Goal: Information Seeking & Learning: Learn about a topic

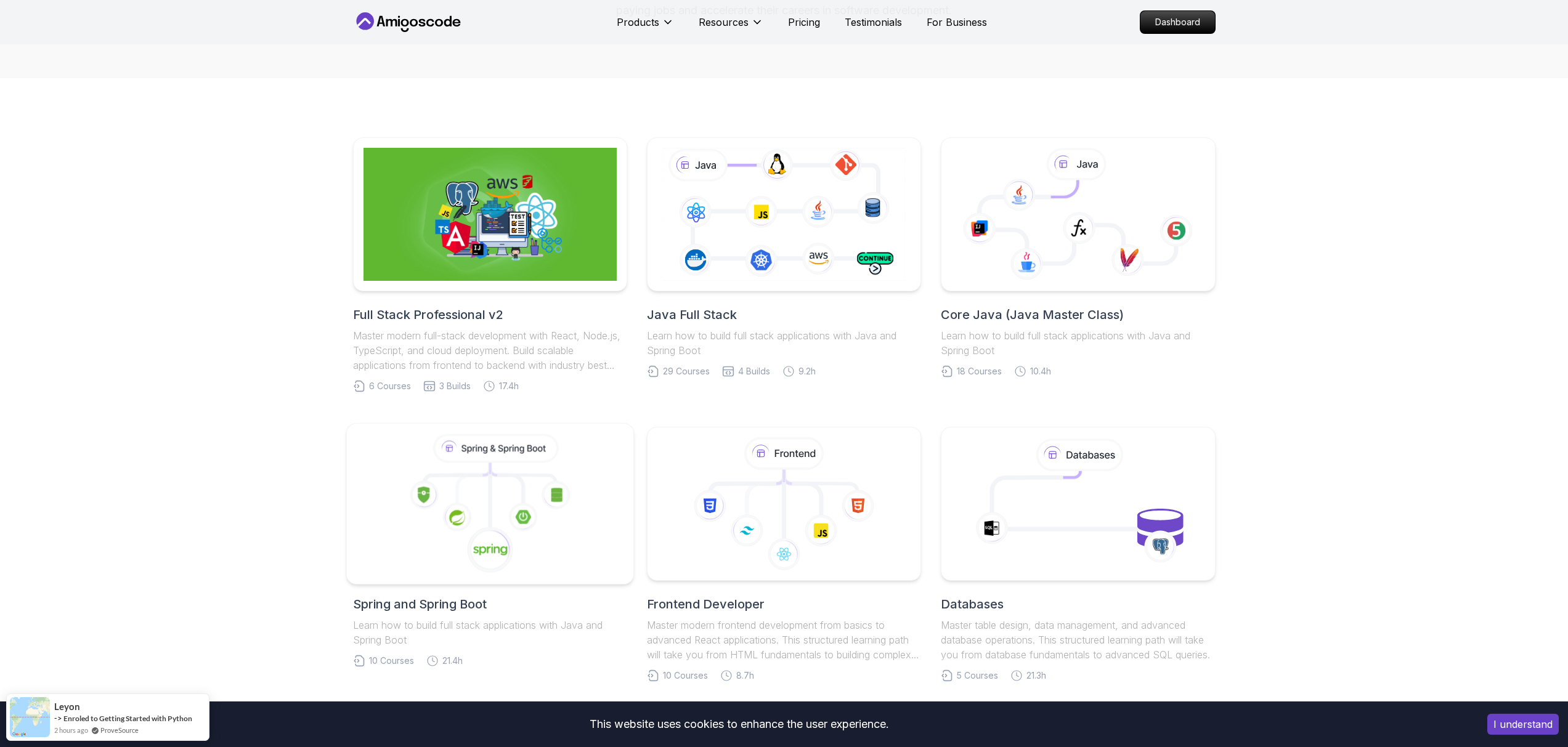
scroll to position [201, 0]
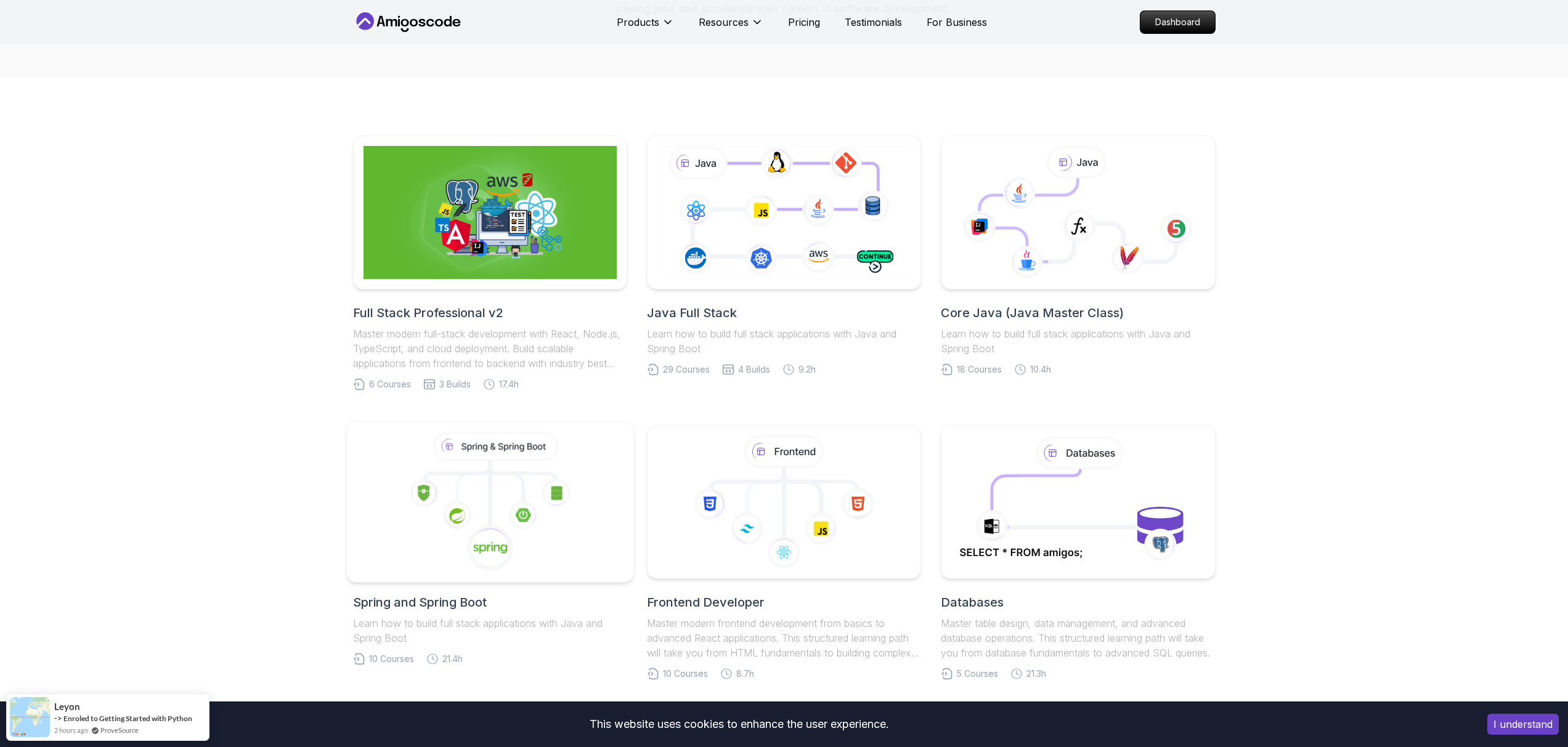
click at [438, 434] on icon at bounding box center [490, 502] width 266 height 140
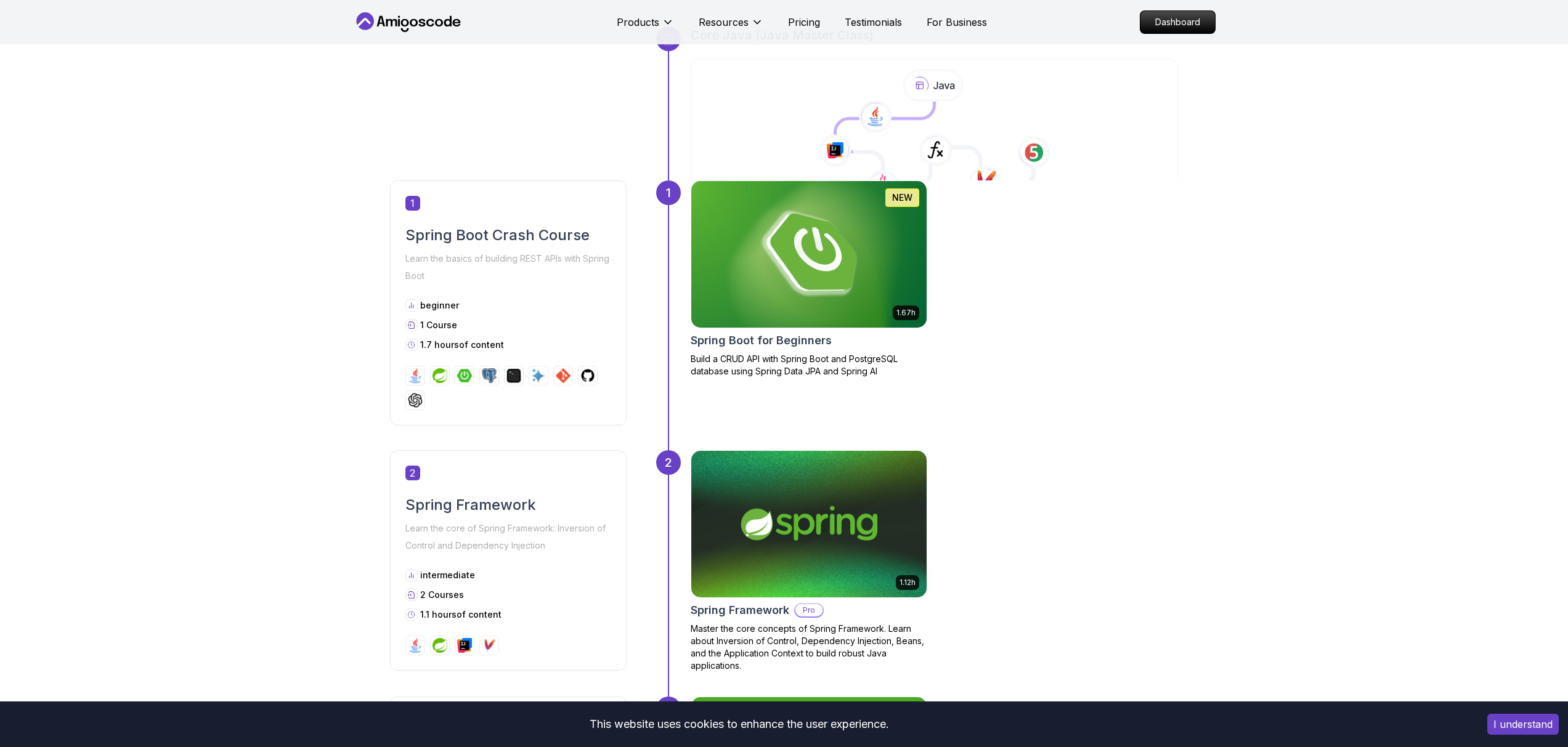
scroll to position [327, 0]
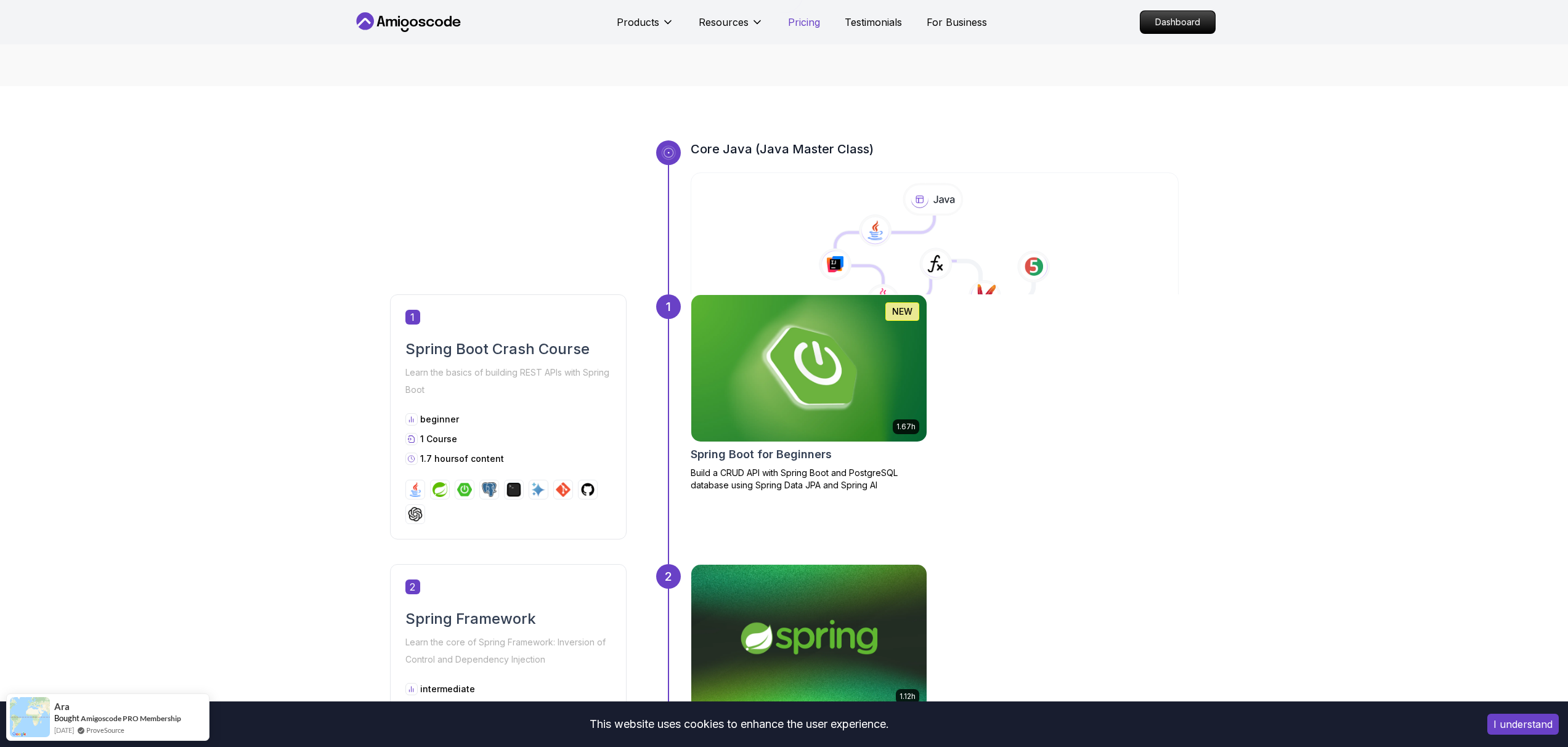
click at [805, 15] on p "Pricing" at bounding box center [804, 22] width 32 height 15
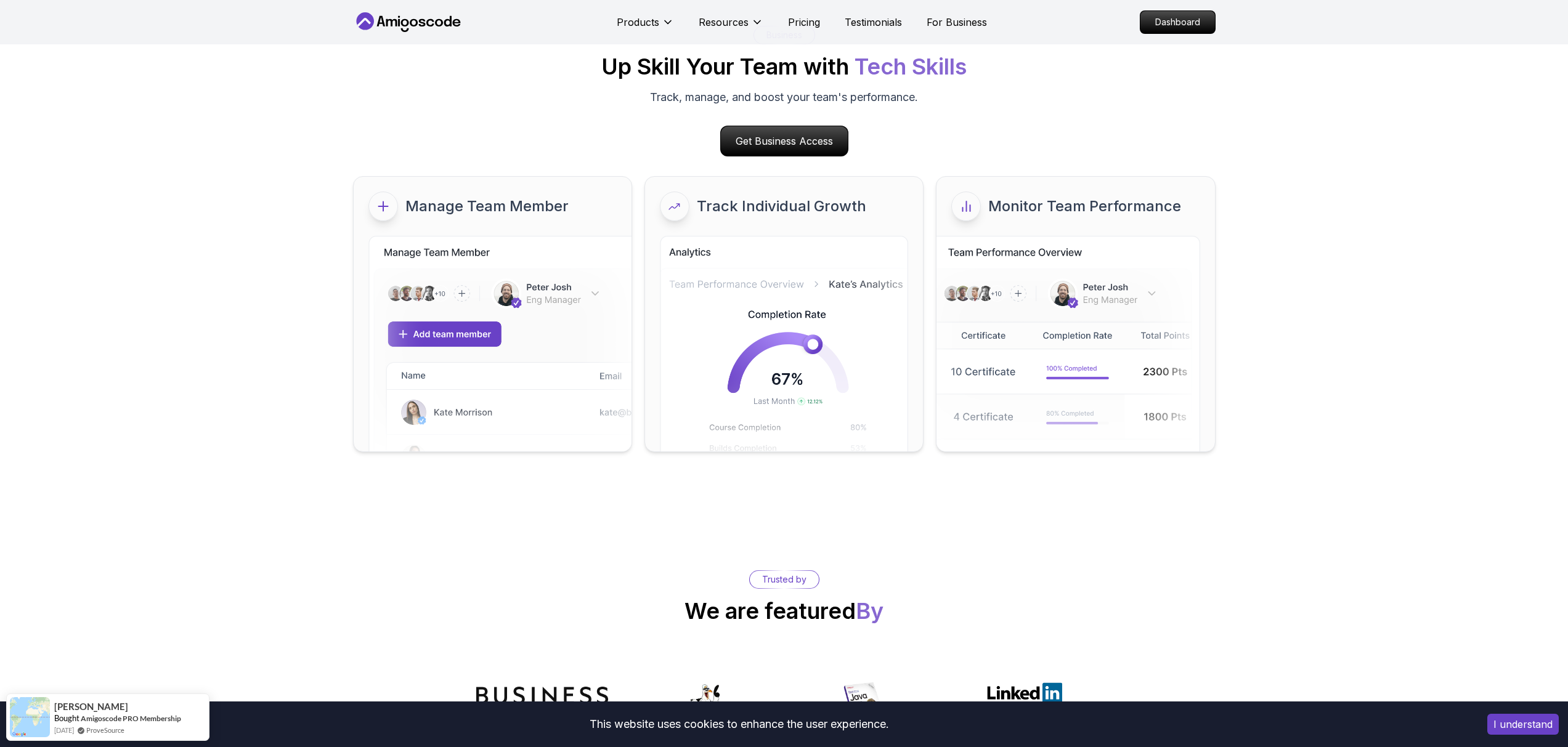
scroll to position [4722, 0]
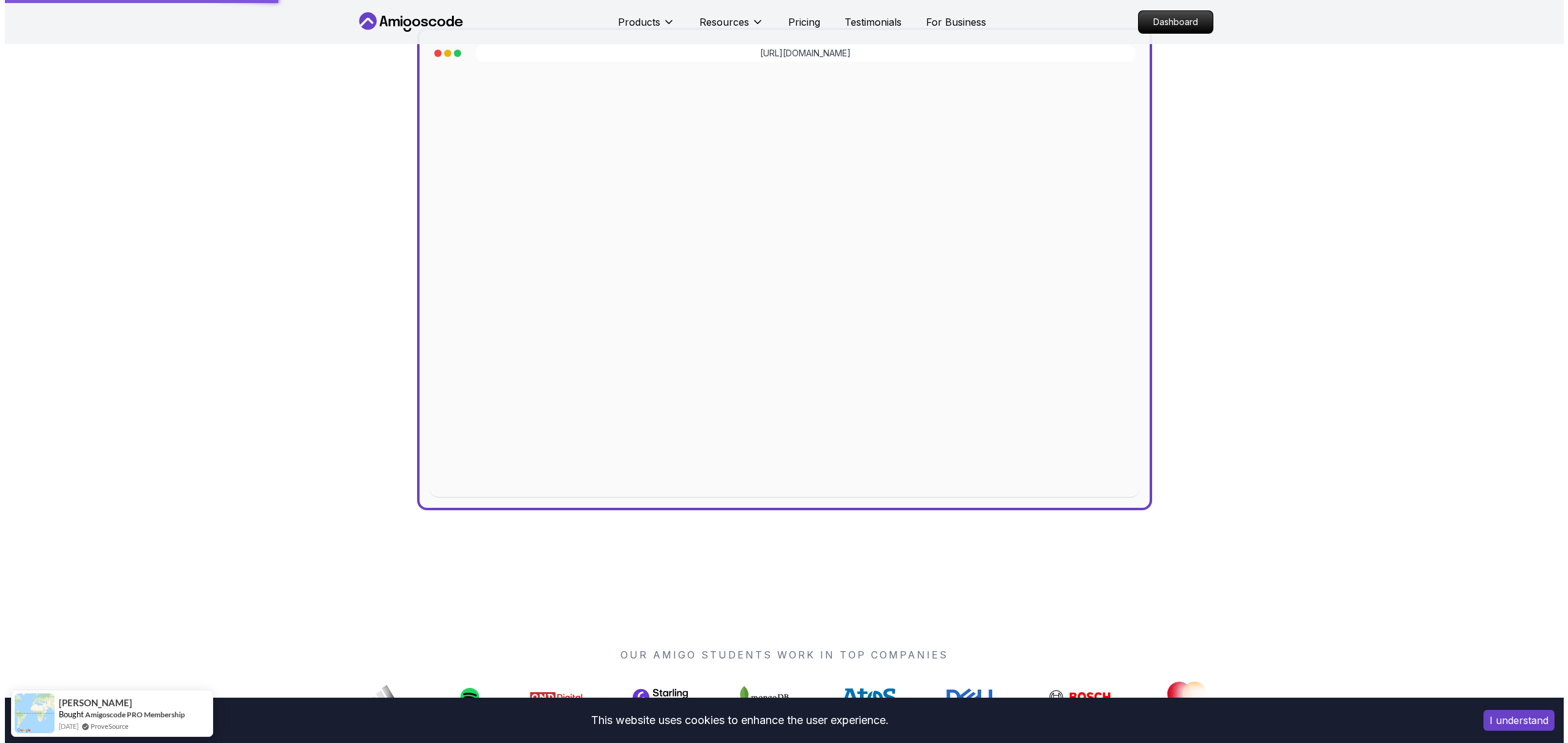
scroll to position [0, 0]
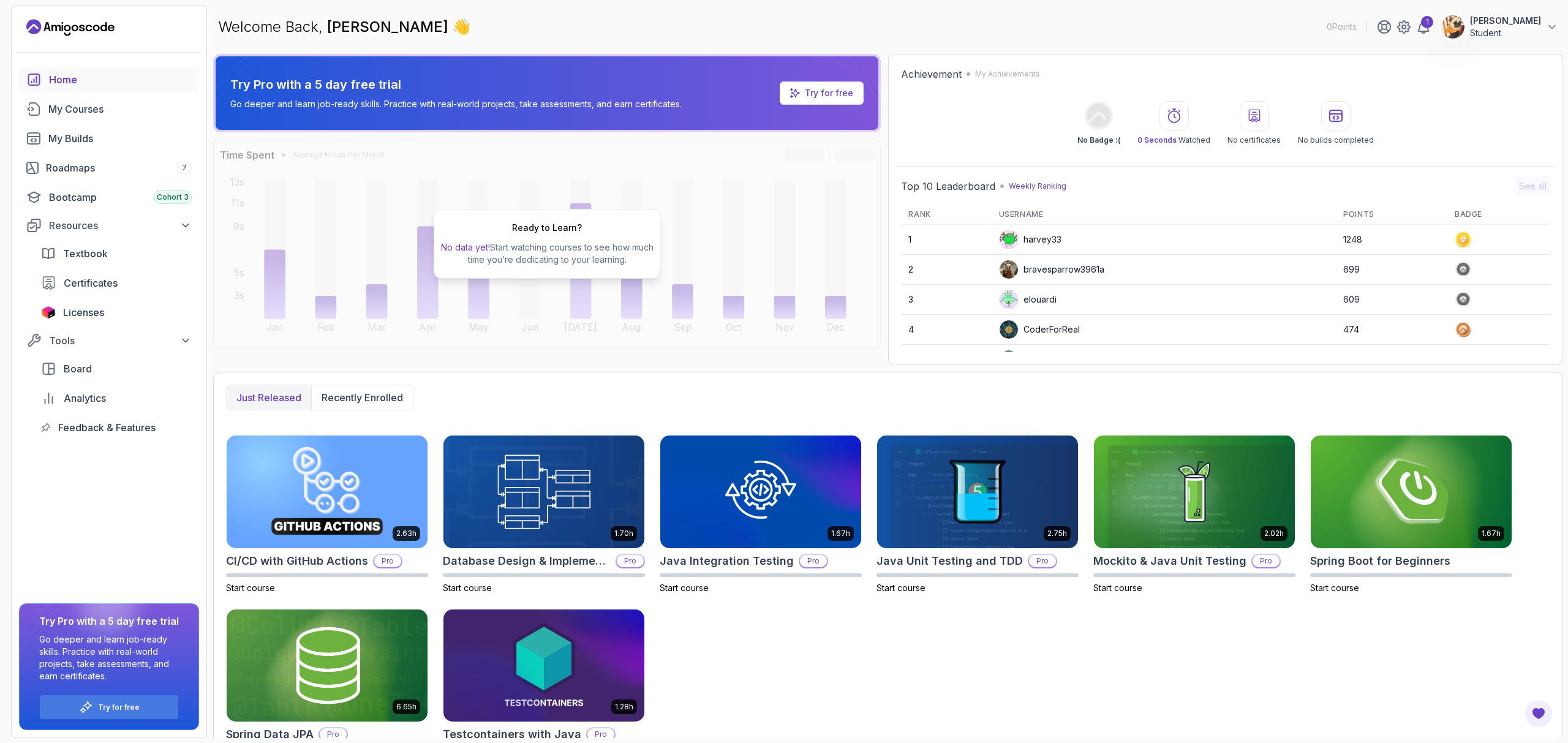
click at [1540, 27] on p "Student" at bounding box center [1505, 33] width 71 height 12
drag, startPoint x: 1058, startPoint y: 389, endPoint x: 836, endPoint y: 373, distance: 222.6
click at [1058, 435] on img at bounding box center [978, 491] width 201 height 113
click at [71, 99] on link "My Courses" at bounding box center [109, 109] width 180 height 24
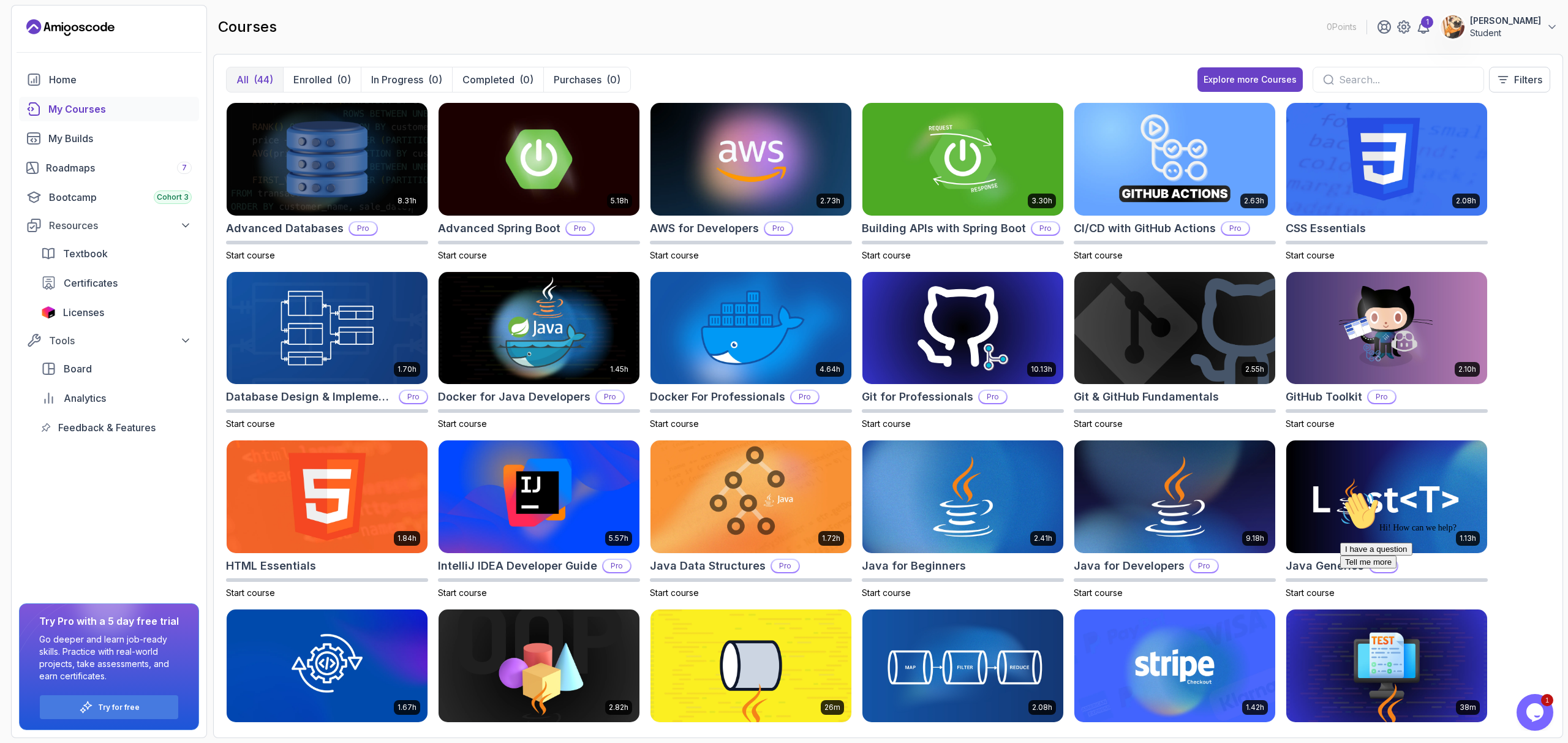
click at [1542, 8] on div "courses 0 Points 1 [PERSON_NAME] Student" at bounding box center [888, 27] width 1350 height 44
click at [1548, 21] on icon at bounding box center [1552, 27] width 12 height 12
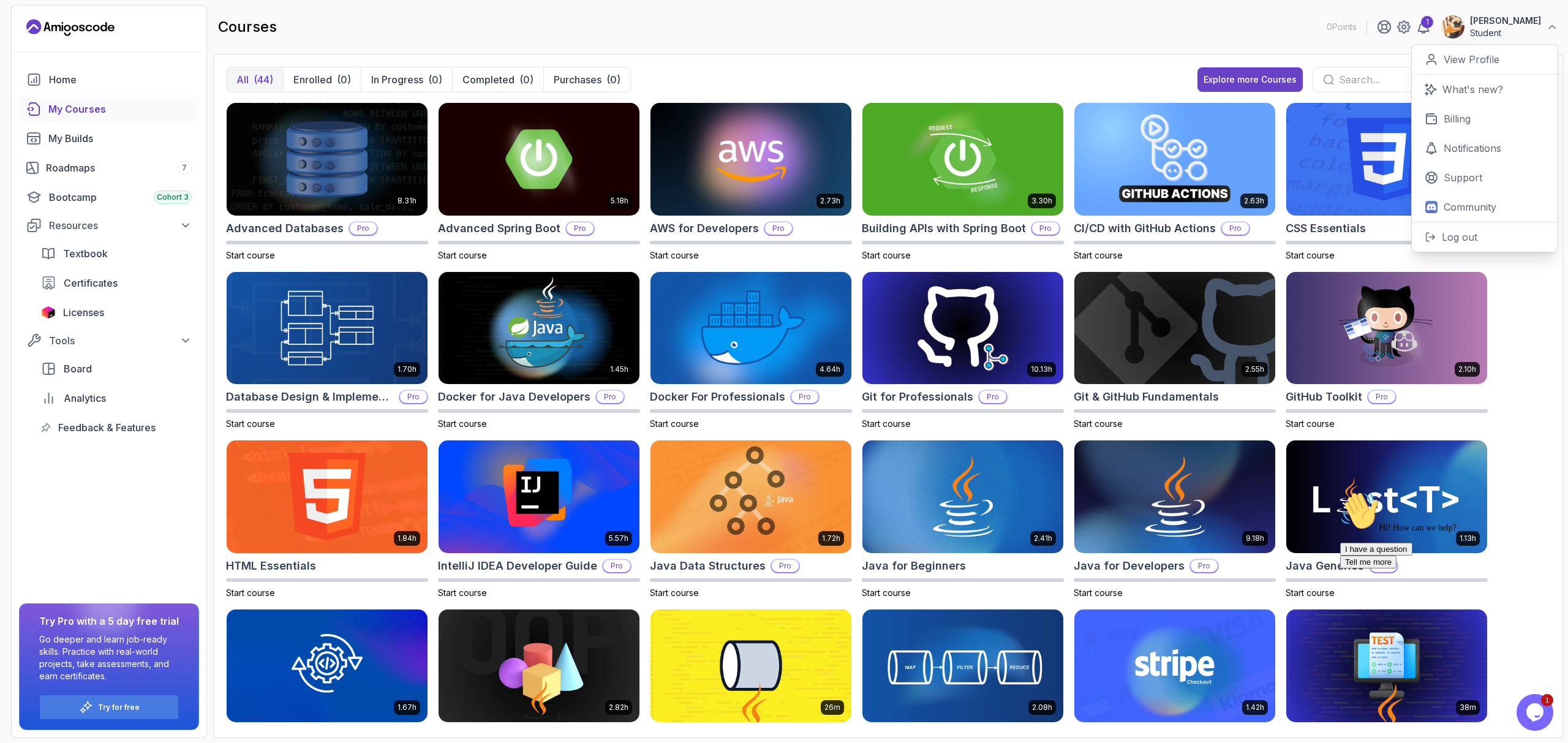
click at [37, 20] on icon "Landing page" at bounding box center [71, 28] width 88 height 19
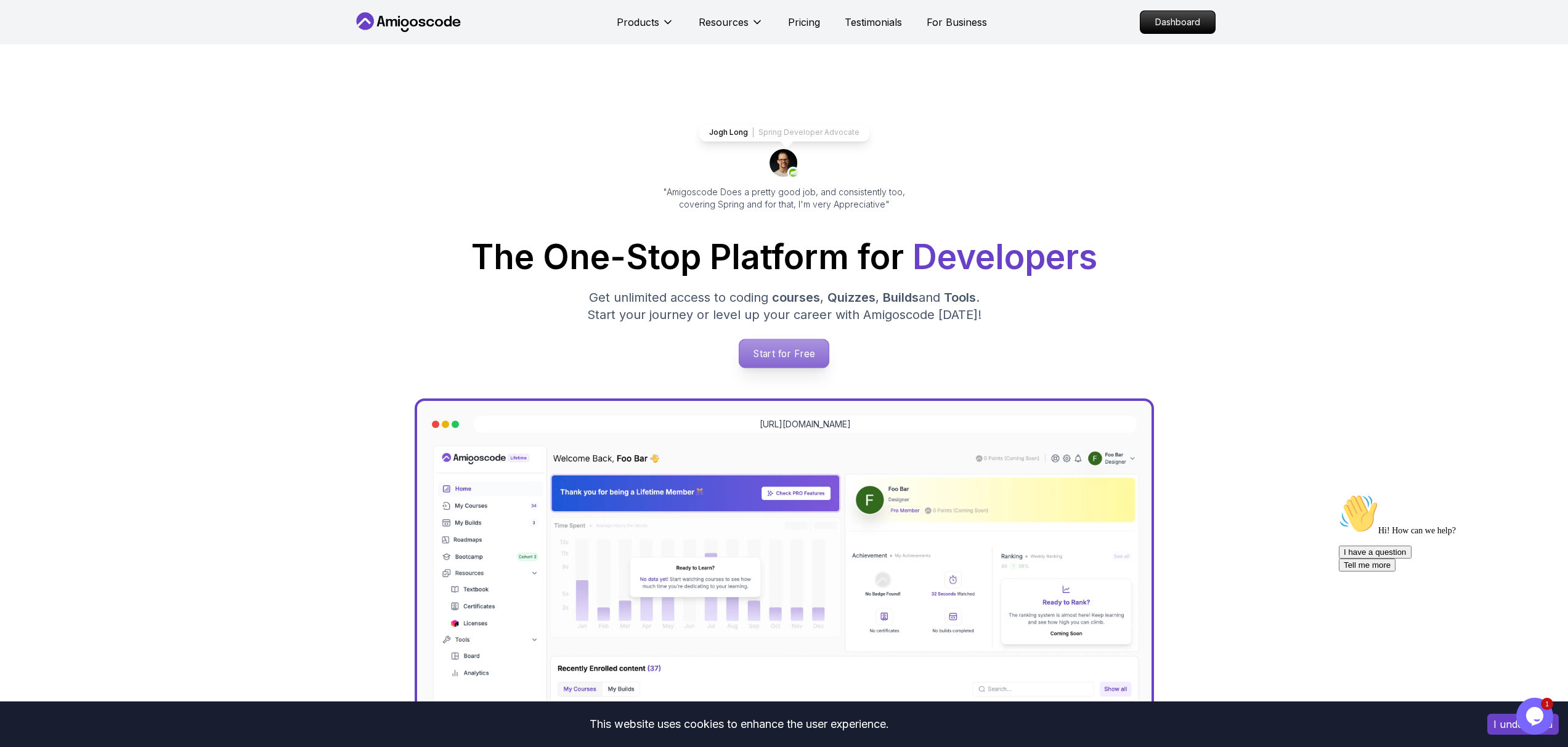
click at [779, 339] on p "Start for Free" at bounding box center [784, 353] width 89 height 28
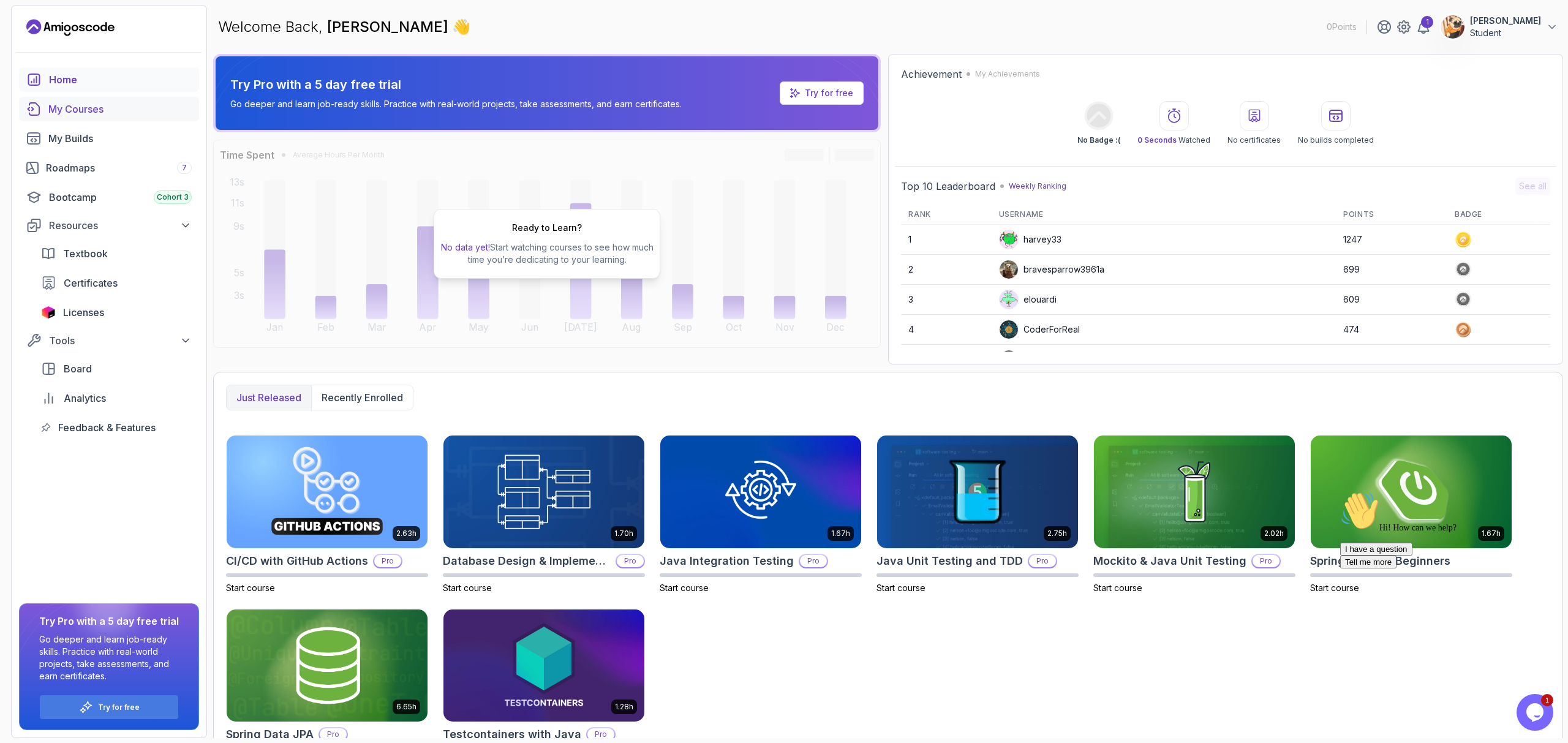
click at [71, 99] on link "My Courses" at bounding box center [109, 109] width 180 height 24
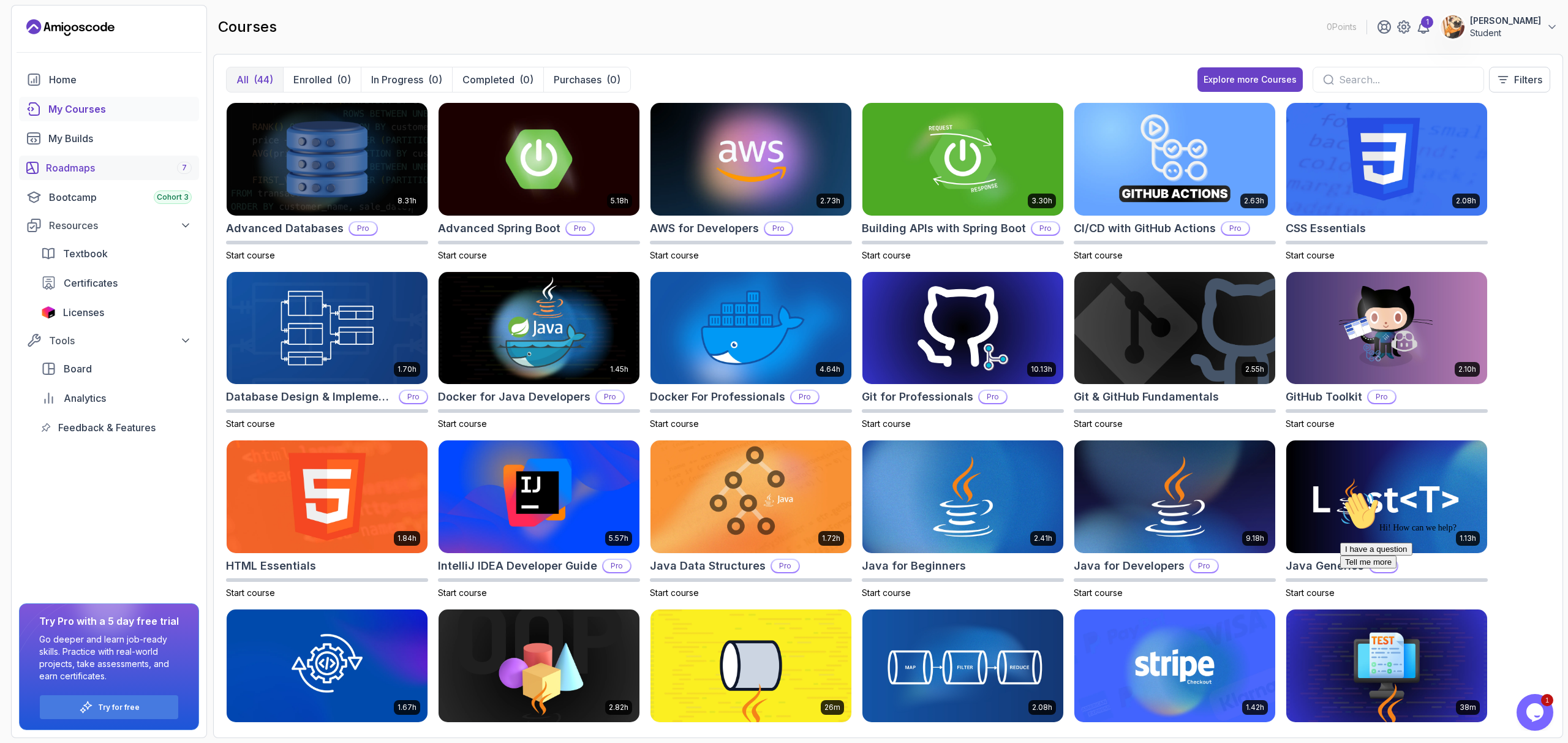
click at [92, 160] on div "Roadmaps 7" at bounding box center [118, 167] width 146 height 15
